Goal: Task Accomplishment & Management: Use online tool/utility

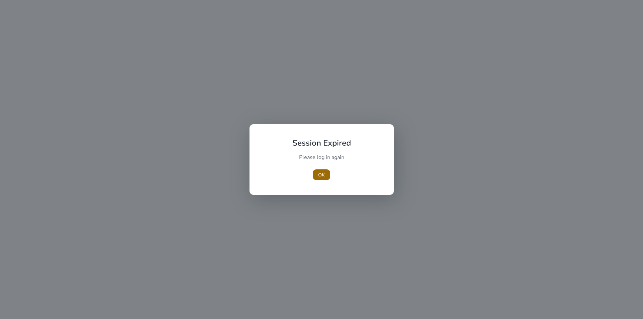
click at [327, 172] on span "button" at bounding box center [321, 175] width 17 height 16
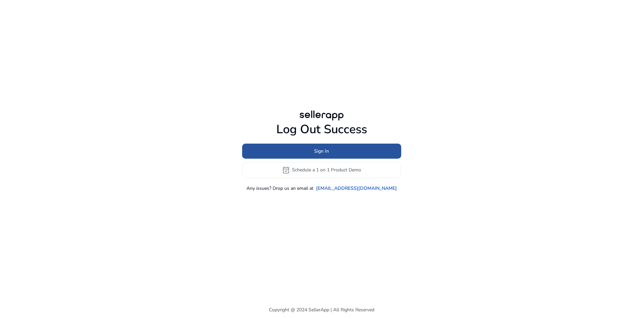
click at [344, 149] on span at bounding box center [321, 151] width 159 height 16
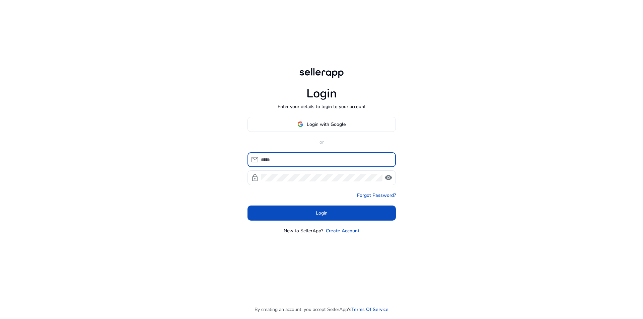
type input "**********"
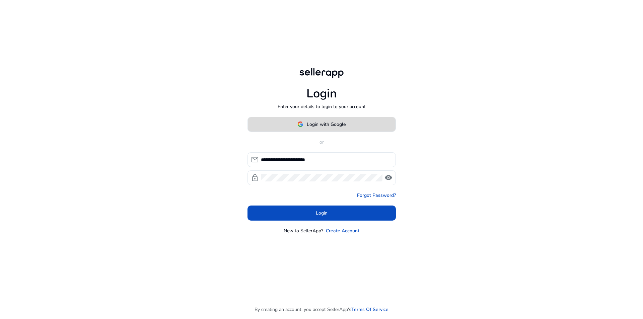
click at [320, 128] on span "Login with Google" at bounding box center [326, 124] width 39 height 7
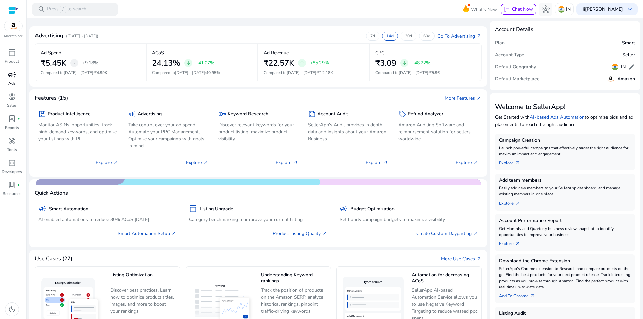
click at [13, 76] on span "campaign" at bounding box center [12, 75] width 8 height 8
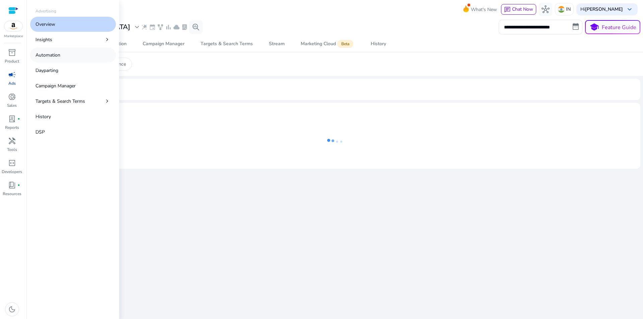
click at [73, 60] on link "Automation" at bounding box center [73, 55] width 86 height 15
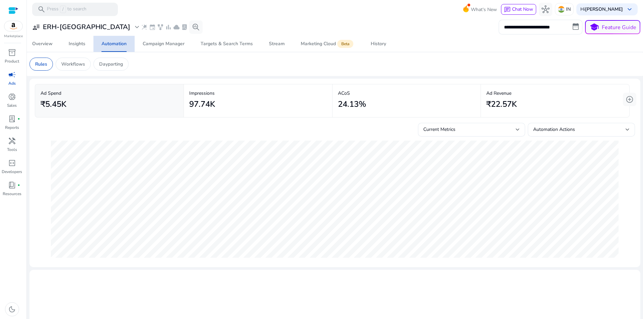
click at [118, 42] on div "Automation" at bounding box center [114, 44] width 25 height 5
click at [475, 70] on app-sa-custom-tab "Rules Workflows Dayparting" at bounding box center [334, 64] width 611 height 13
click at [119, 36] on mat-card "**********" at bounding box center [335, 26] width 622 height 17
click at [63, 65] on p "Workflows" at bounding box center [73, 64] width 24 height 7
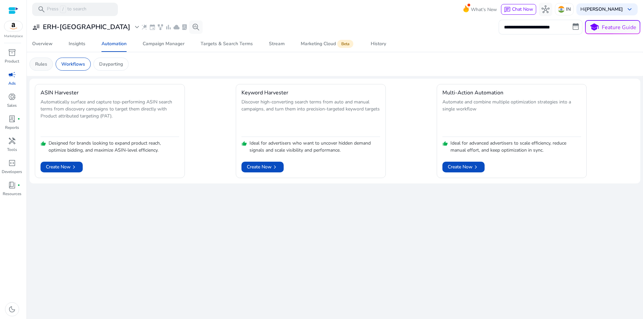
click at [40, 61] on p "Rules" at bounding box center [41, 64] width 12 height 7
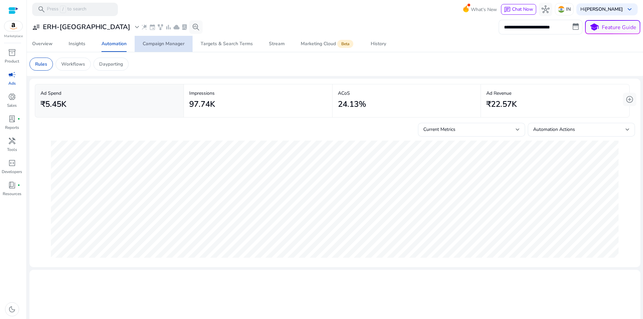
click at [176, 43] on div "Campaign Manager" at bounding box center [164, 44] width 42 height 5
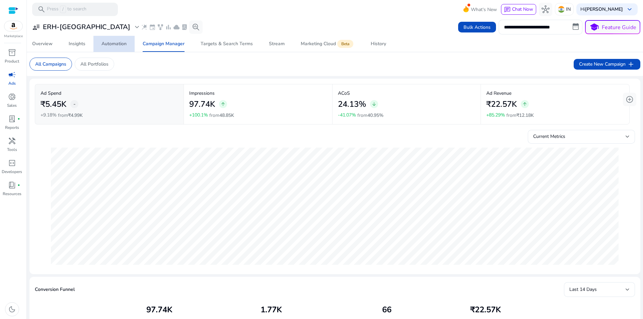
click at [116, 44] on div "Automation" at bounding box center [114, 44] width 25 height 5
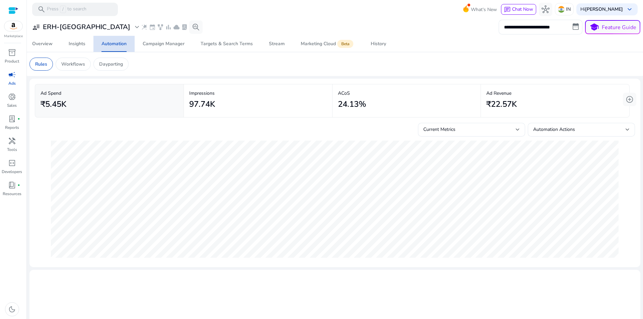
click at [116, 46] on div "Automation" at bounding box center [114, 44] width 25 height 5
click at [80, 64] on p "Workflows" at bounding box center [73, 64] width 24 height 7
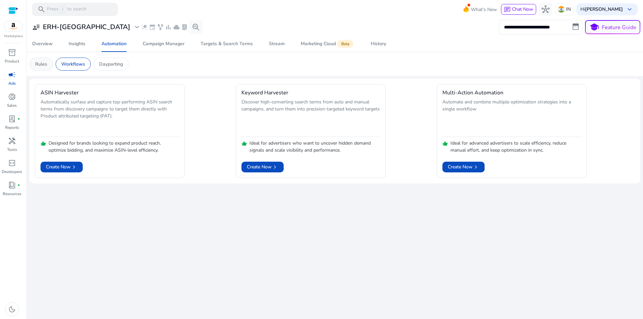
click at [38, 66] on p "Rules" at bounding box center [41, 64] width 12 height 7
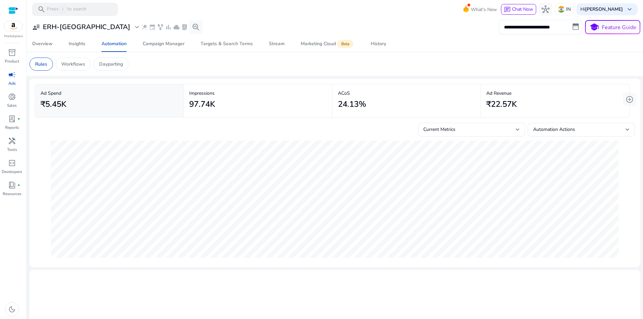
scroll to position [98, 0]
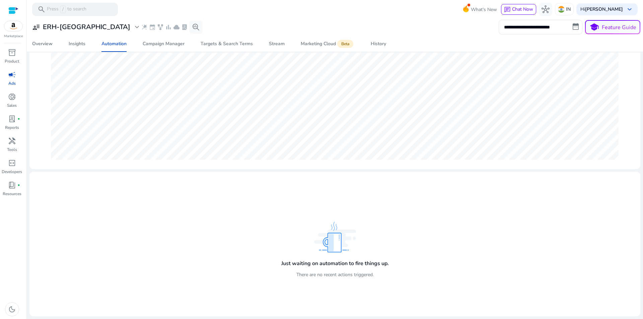
click at [342, 263] on h4 "Just waiting on automation to fire things up." at bounding box center [336, 264] width 108 height 6
click at [413, 250] on div "Just waiting on automation to fire things up. There are no recent actions trigg…" at bounding box center [335, 244] width 601 height 134
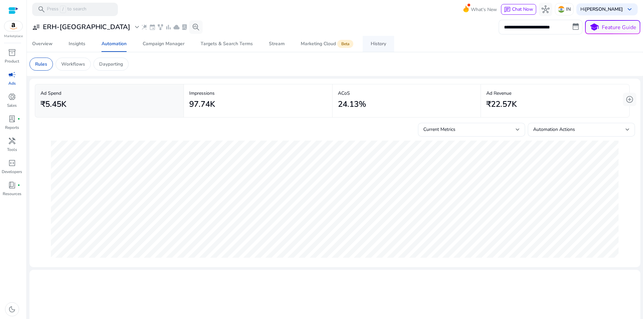
click at [384, 47] on span "History" at bounding box center [378, 44] width 15 height 16
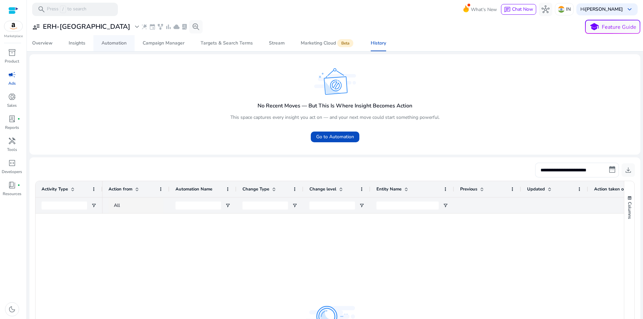
click at [111, 47] on span "Automation" at bounding box center [114, 43] width 25 height 16
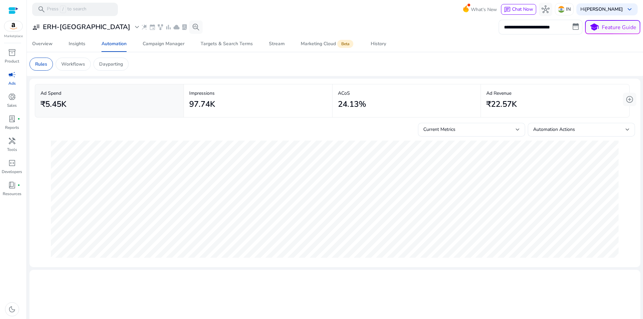
click at [237, 62] on app-sa-custom-tab "Rules Workflows Dayparting" at bounding box center [334, 64] width 611 height 13
